Goal: Task Accomplishment & Management: Manage account settings

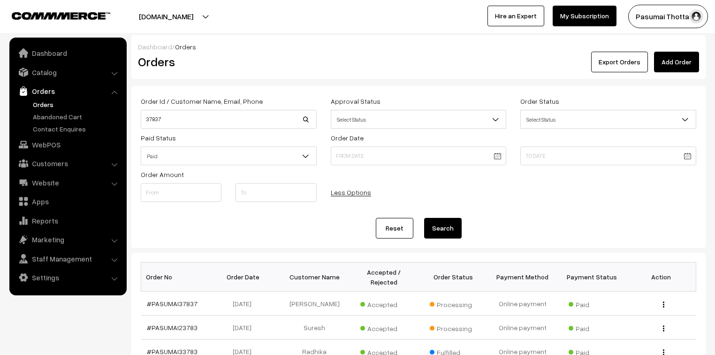
click at [43, 104] on link "Orders" at bounding box center [76, 104] width 93 height 10
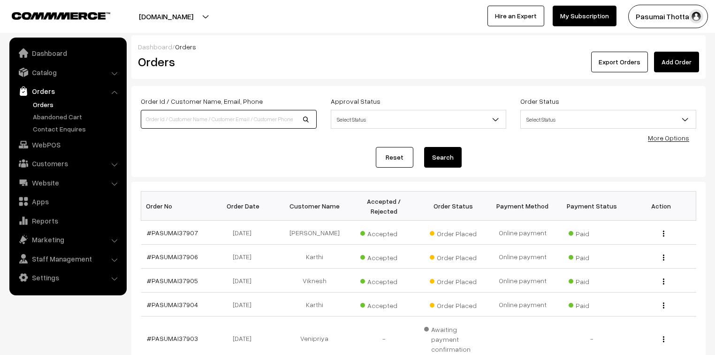
click at [195, 122] on input at bounding box center [229, 119] width 176 height 19
type input "37833"
click at [424, 147] on button "Search" at bounding box center [443, 157] width 38 height 21
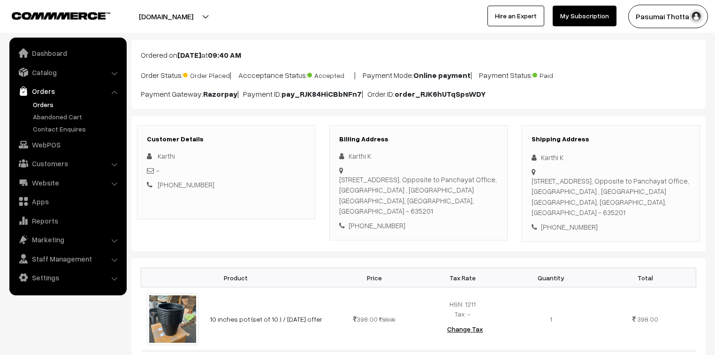
scroll to position [75, 0]
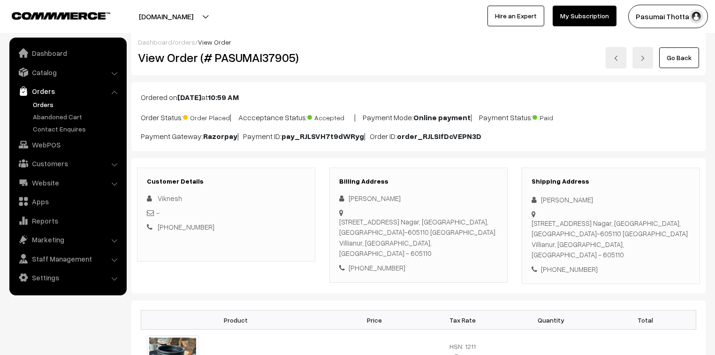
scroll to position [150, 0]
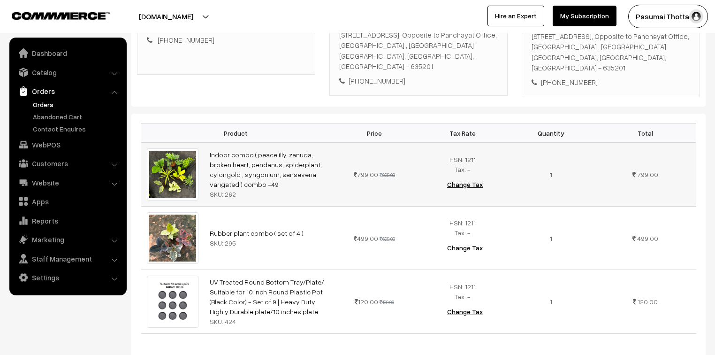
scroll to position [113, 0]
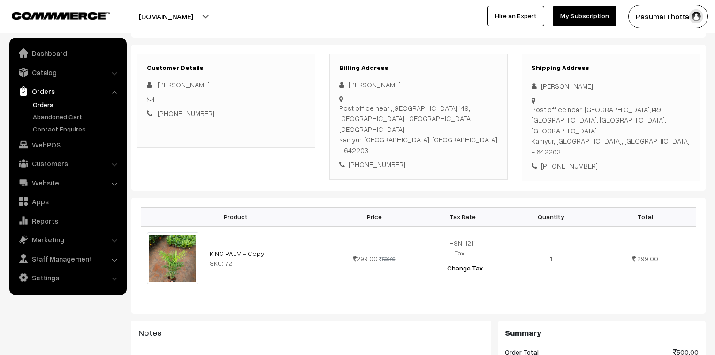
scroll to position [113, 0]
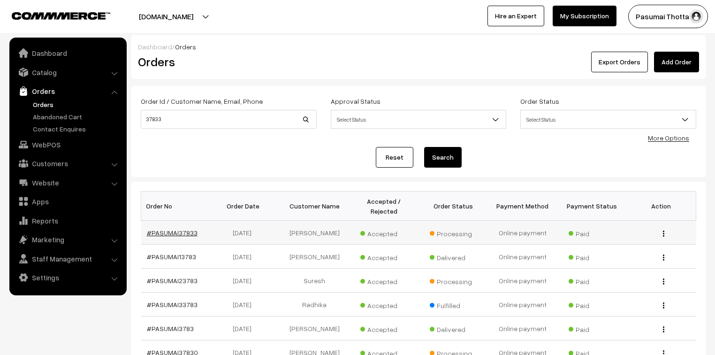
drag, startPoint x: 0, startPoint y: 0, endPoint x: 191, endPoint y: 221, distance: 292.4
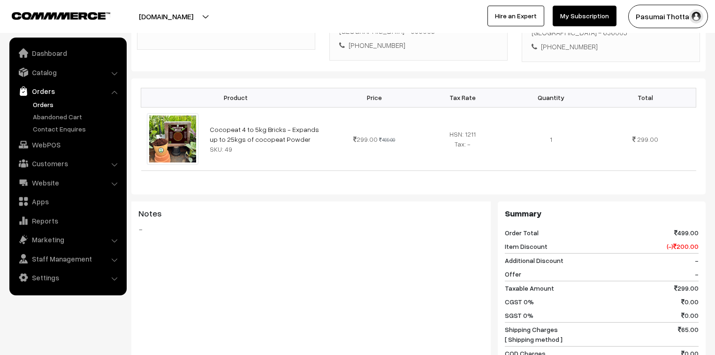
scroll to position [225, 0]
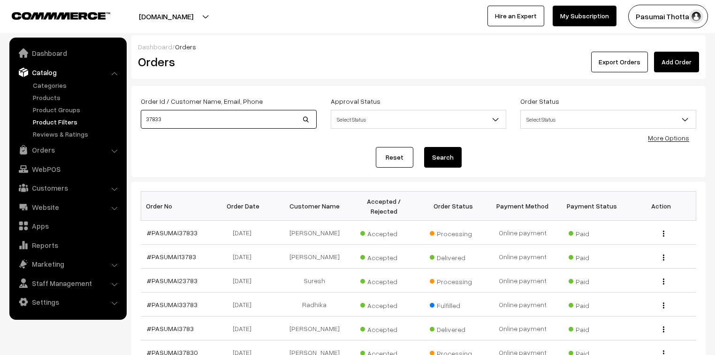
drag, startPoint x: 167, startPoint y: 119, endPoint x: 122, endPoint y: 120, distance: 45.5
click at [122, 120] on body "Thank you for showing interest. Our team will call you shortly. Close pasumaith…" at bounding box center [357, 292] width 715 height 585
click at [38, 148] on link "Orders" at bounding box center [68, 149] width 112 height 17
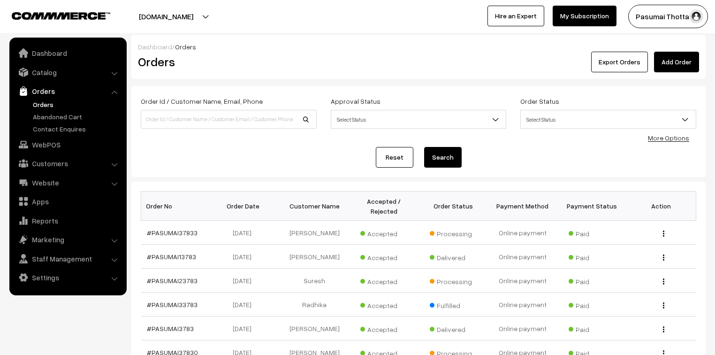
click at [42, 99] on link "Orders" at bounding box center [76, 104] width 93 height 10
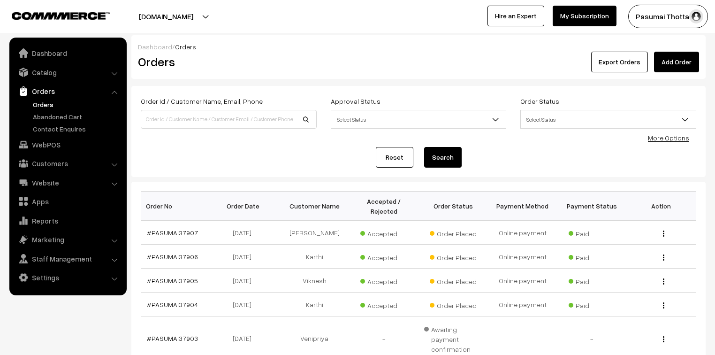
click at [58, 74] on link "Catalog" at bounding box center [68, 72] width 112 height 17
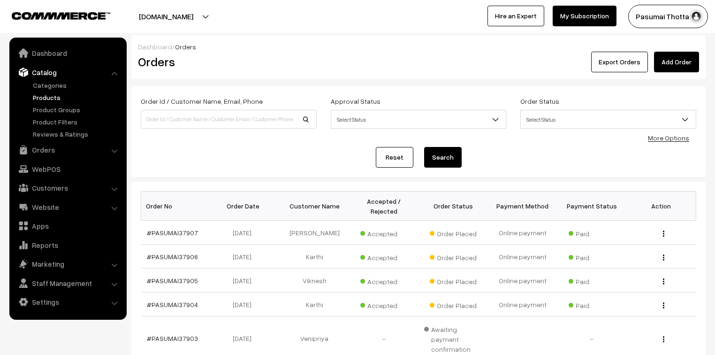
click at [45, 96] on link "Products" at bounding box center [76, 97] width 93 height 10
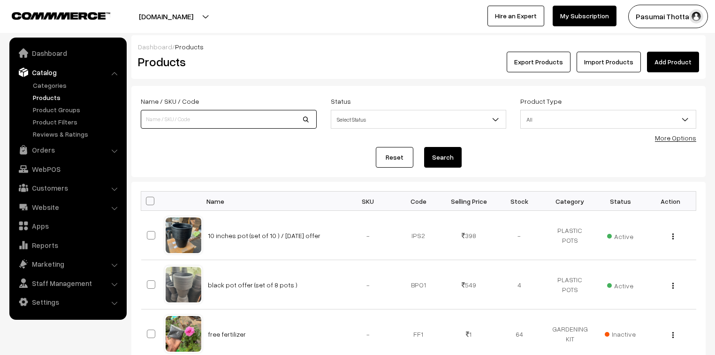
click at [231, 116] on input at bounding box center [229, 119] width 176 height 19
type input "DIFFENCHIA"
click at [424, 147] on button "Search" at bounding box center [443, 157] width 38 height 21
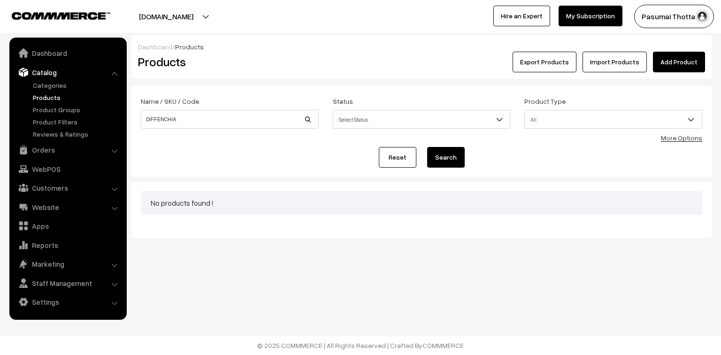
click at [434, 161] on button "Search" at bounding box center [446, 157] width 38 height 21
click at [208, 117] on input "DIFFENCHIA" at bounding box center [230, 119] width 178 height 19
click at [208, 122] on input "DIFFENCHIA" at bounding box center [230, 119] width 178 height 19
type input "DIFFENCHIA WHITE"
click at [427, 147] on button "Search" at bounding box center [446, 157] width 38 height 21
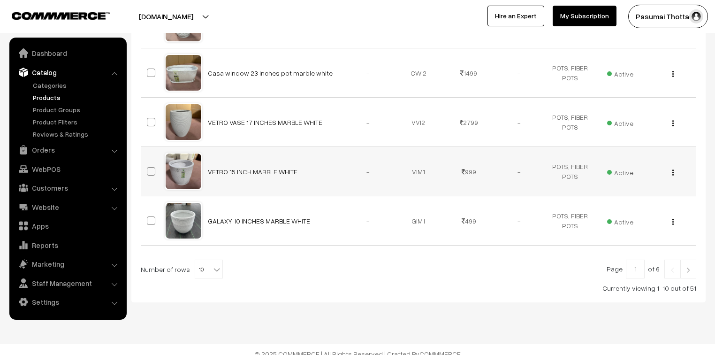
scroll to position [465, 0]
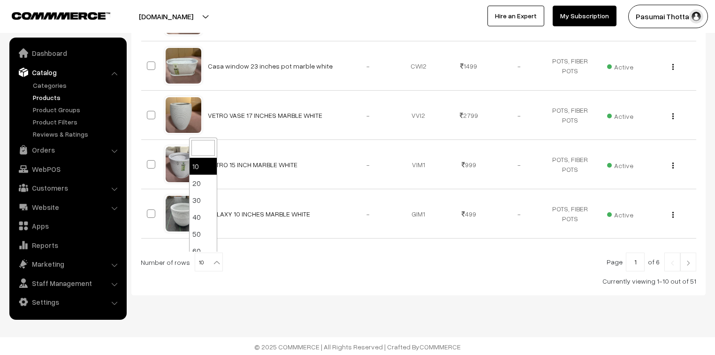
click at [212, 258] on b at bounding box center [216, 262] width 9 height 9
select select "100"
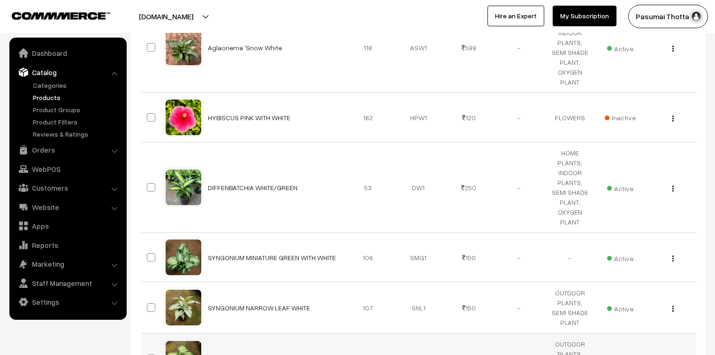
scroll to position [4278, 0]
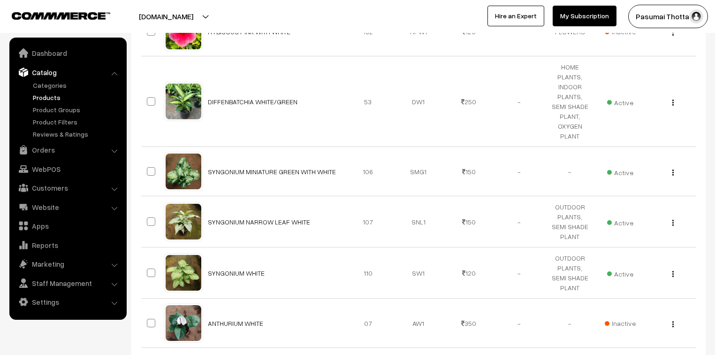
click at [133, 12] on button "[DOMAIN_NAME]" at bounding box center [166, 16] width 120 height 23
click at [134, 12] on button "[DOMAIN_NAME]" at bounding box center [166, 16] width 120 height 23
click at [134, 9] on button "[DOMAIN_NAME]" at bounding box center [166, 16] width 120 height 23
click at [134, 8] on button "[DOMAIN_NAME]" at bounding box center [166, 16] width 120 height 23
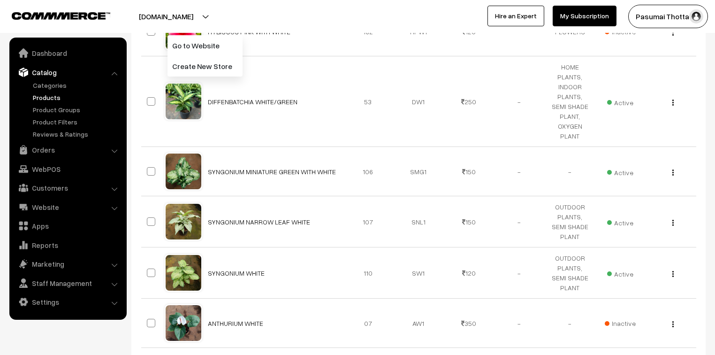
click at [134, 8] on button "[DOMAIN_NAME]" at bounding box center [166, 16] width 120 height 23
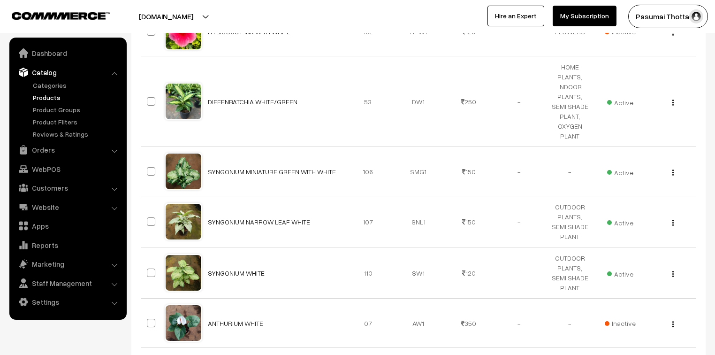
click at [134, 8] on button "[DOMAIN_NAME]" at bounding box center [166, 16] width 120 height 23
